Goal: Complete application form

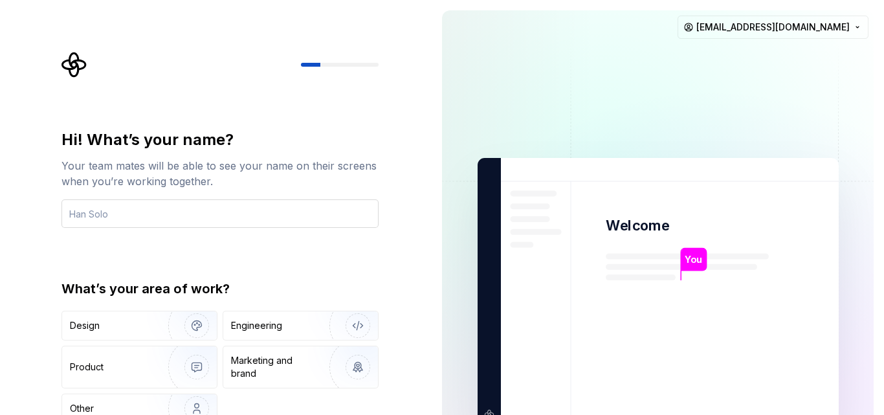
click at [233, 211] on input "text" at bounding box center [219, 213] width 317 height 28
type input "boim85"
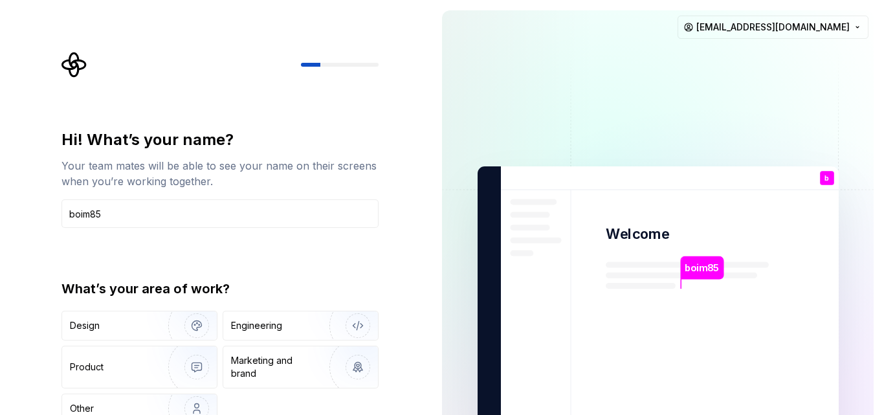
click at [690, 291] on img at bounding box center [658, 300] width 524 height 611
click at [162, 397] on img "button" at bounding box center [188, 408] width 83 height 87
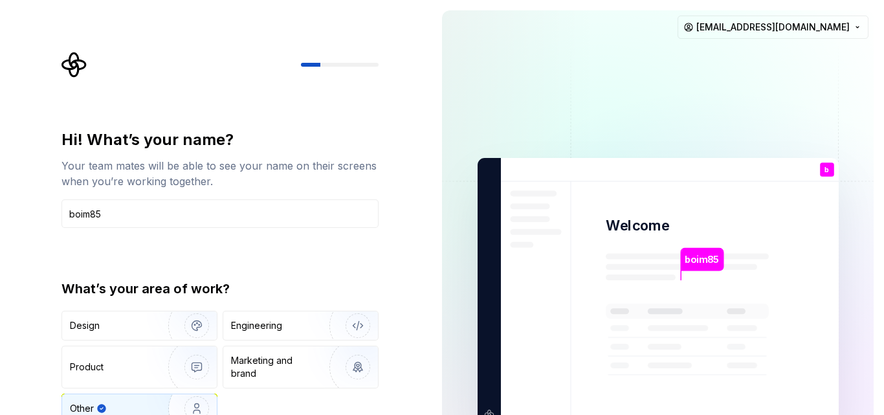
click at [881, 204] on div "boim85 Welcome b You T B +3 Thomas Brooke Jamie bpr.centralinternational2021@gm…" at bounding box center [658, 292] width 452 height 584
click at [241, 212] on input "text" at bounding box center [219, 213] width 317 height 28
click at [719, 129] on img at bounding box center [658, 291] width 524 height 611
click at [370, 61] on div at bounding box center [219, 65] width 317 height 26
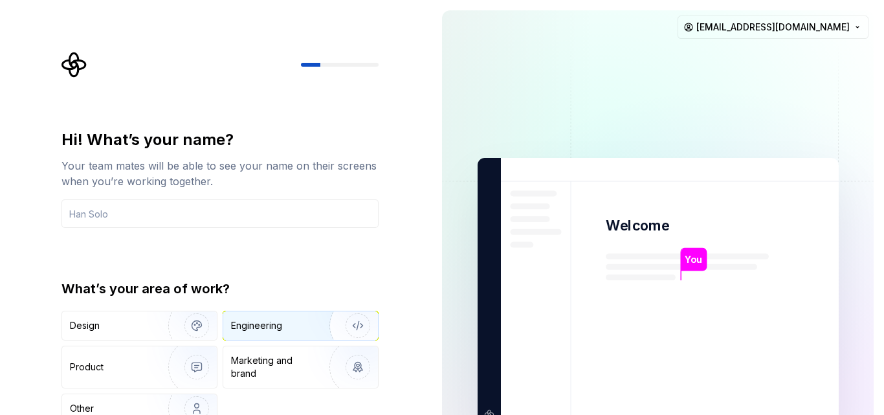
click at [362, 325] on img "button" at bounding box center [349, 325] width 83 height 87
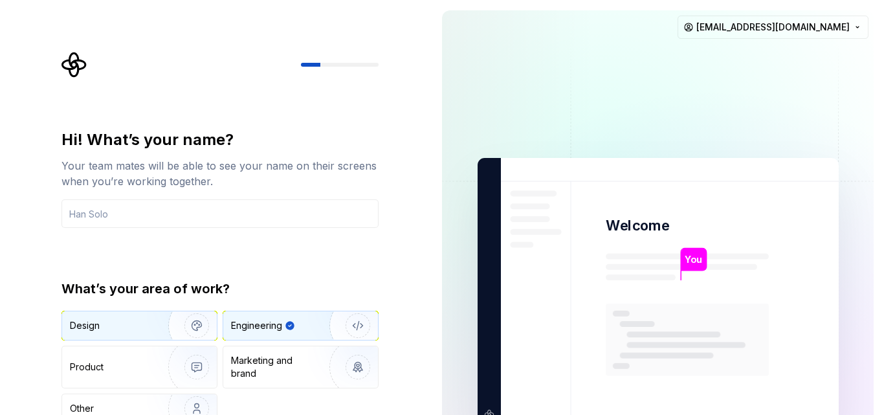
click at [199, 324] on img "button" at bounding box center [188, 325] width 83 height 87
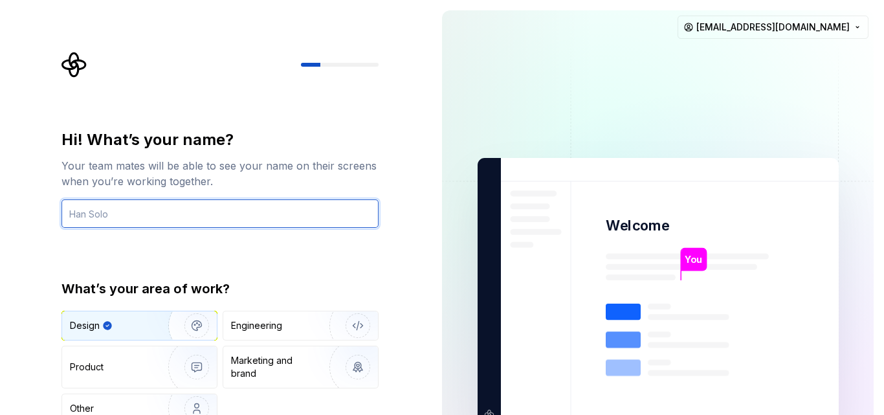
click at [193, 214] on input "text" at bounding box center [219, 213] width 317 height 28
type input "boim85"
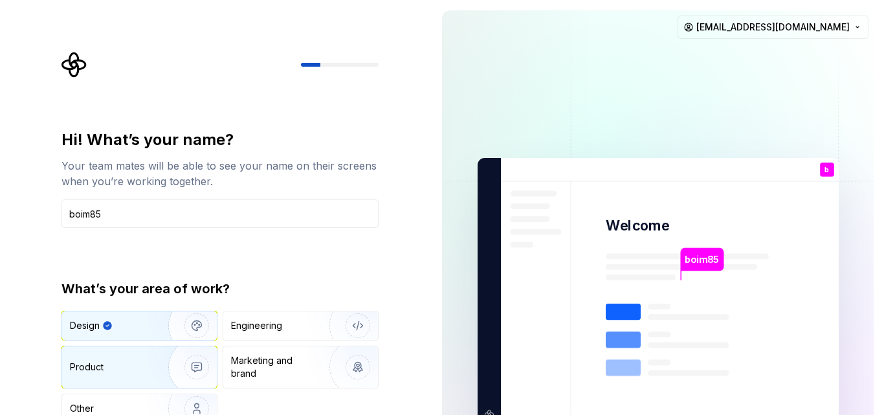
click at [204, 364] on img "button" at bounding box center [188, 367] width 83 height 87
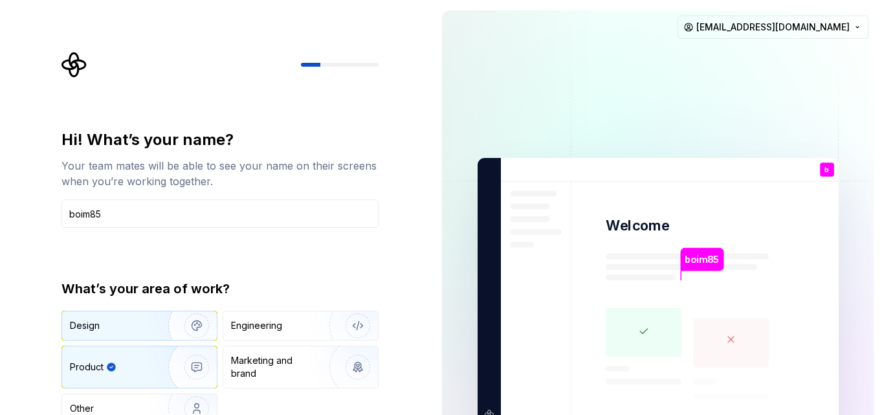
click at [204, 333] on img "button" at bounding box center [188, 325] width 83 height 87
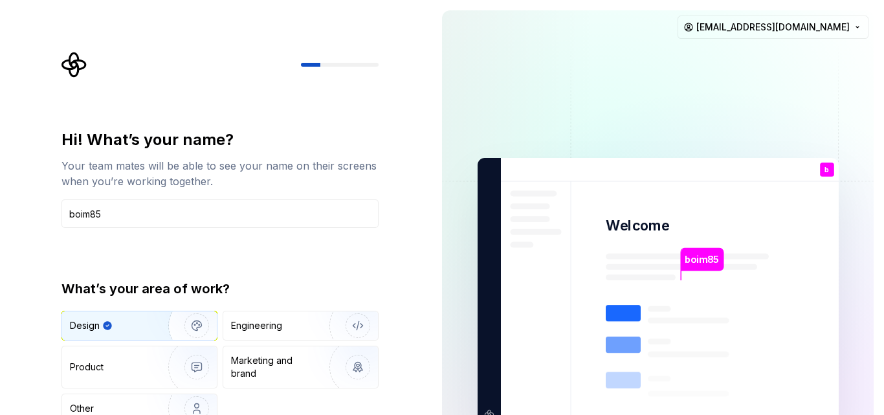
click at [291, 140] on div "Hi! What’s your name?" at bounding box center [219, 139] width 317 height 21
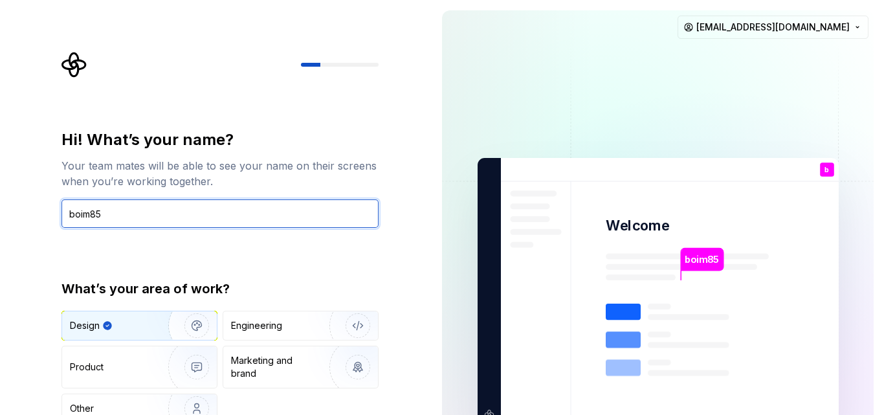
click at [252, 219] on input "boim85" at bounding box center [219, 213] width 317 height 28
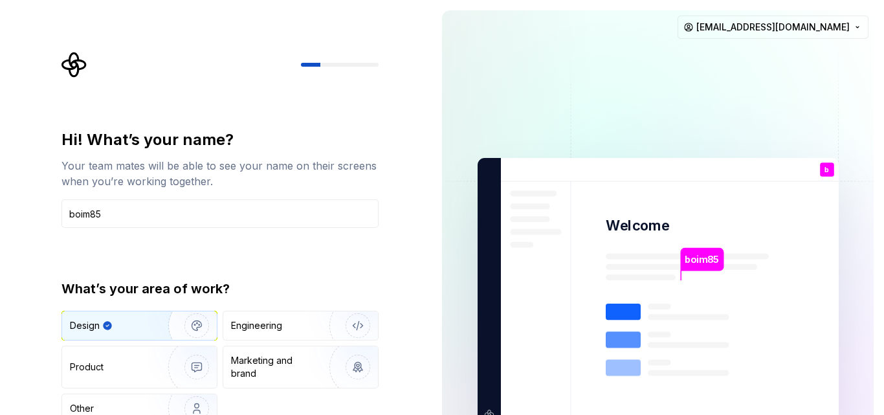
click at [715, 270] on div "boim85" at bounding box center [702, 259] width 43 height 23
click at [439, 96] on div "boim85 Welcome b You T B +3 [PERSON_NAME] [PERSON_NAME] [EMAIL_ADDRESS][DOMAIN_…" at bounding box center [658, 292] width 452 height 584
click at [824, 170] on div "b You" at bounding box center [827, 169] width 14 height 14
click at [177, 133] on div "Hi! What’s your name?" at bounding box center [219, 139] width 317 height 21
click at [72, 63] on icon "Supernova Logo" at bounding box center [73, 64] width 25 height 25
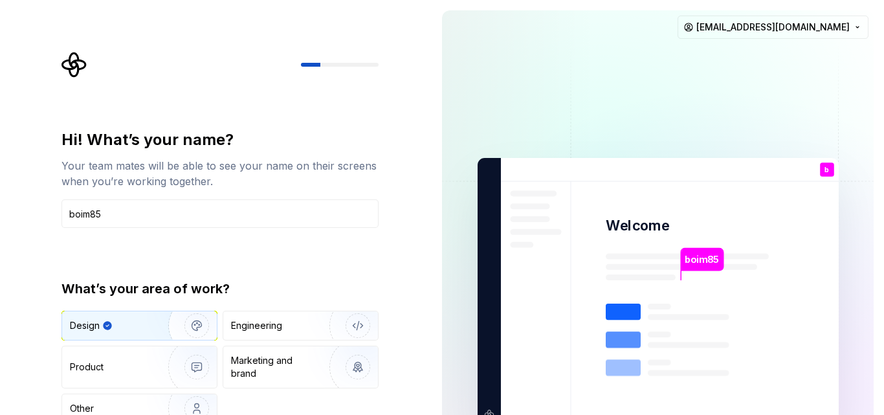
click at [197, 326] on img "button" at bounding box center [188, 325] width 83 height 87
click at [190, 329] on img "button" at bounding box center [188, 325] width 83 height 87
click at [272, 327] on div "Engineering" at bounding box center [256, 325] width 51 height 13
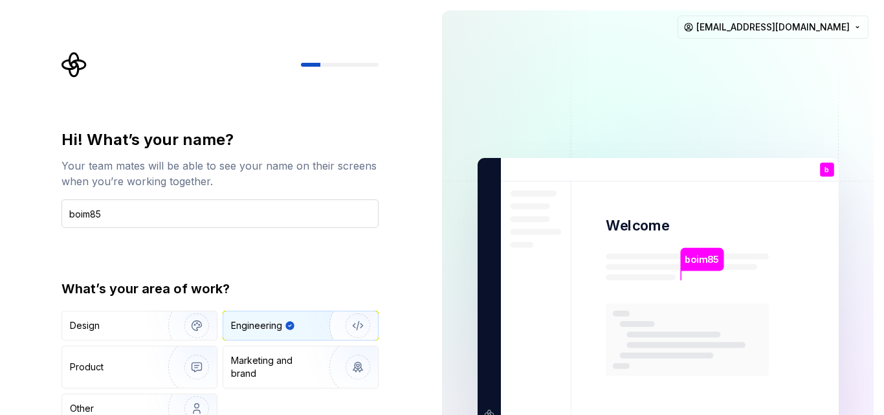
click at [327, 203] on input "boim85" at bounding box center [219, 213] width 317 height 28
click at [67, 69] on icon "Supernova Logo" at bounding box center [73, 64] width 25 height 25
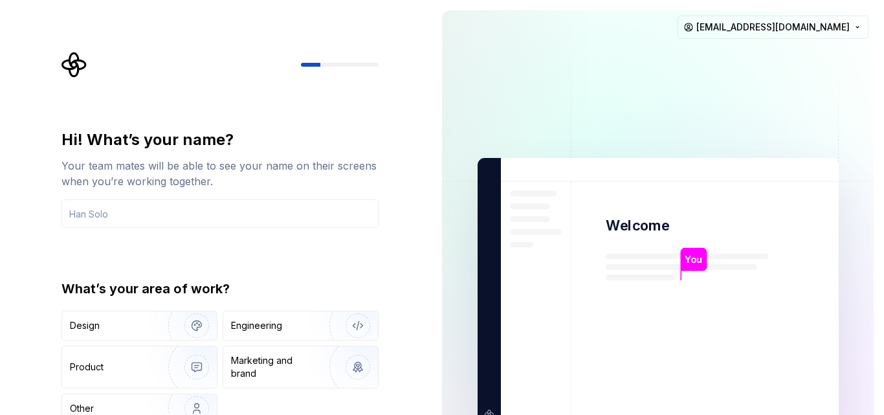
click at [424, 267] on div "Hi! What’s your name? Your team mates will be able to see your name on their sc…" at bounding box center [216, 292] width 432 height 584
click at [644, 109] on img at bounding box center [658, 291] width 524 height 611
